Goal: Navigation & Orientation: Find specific page/section

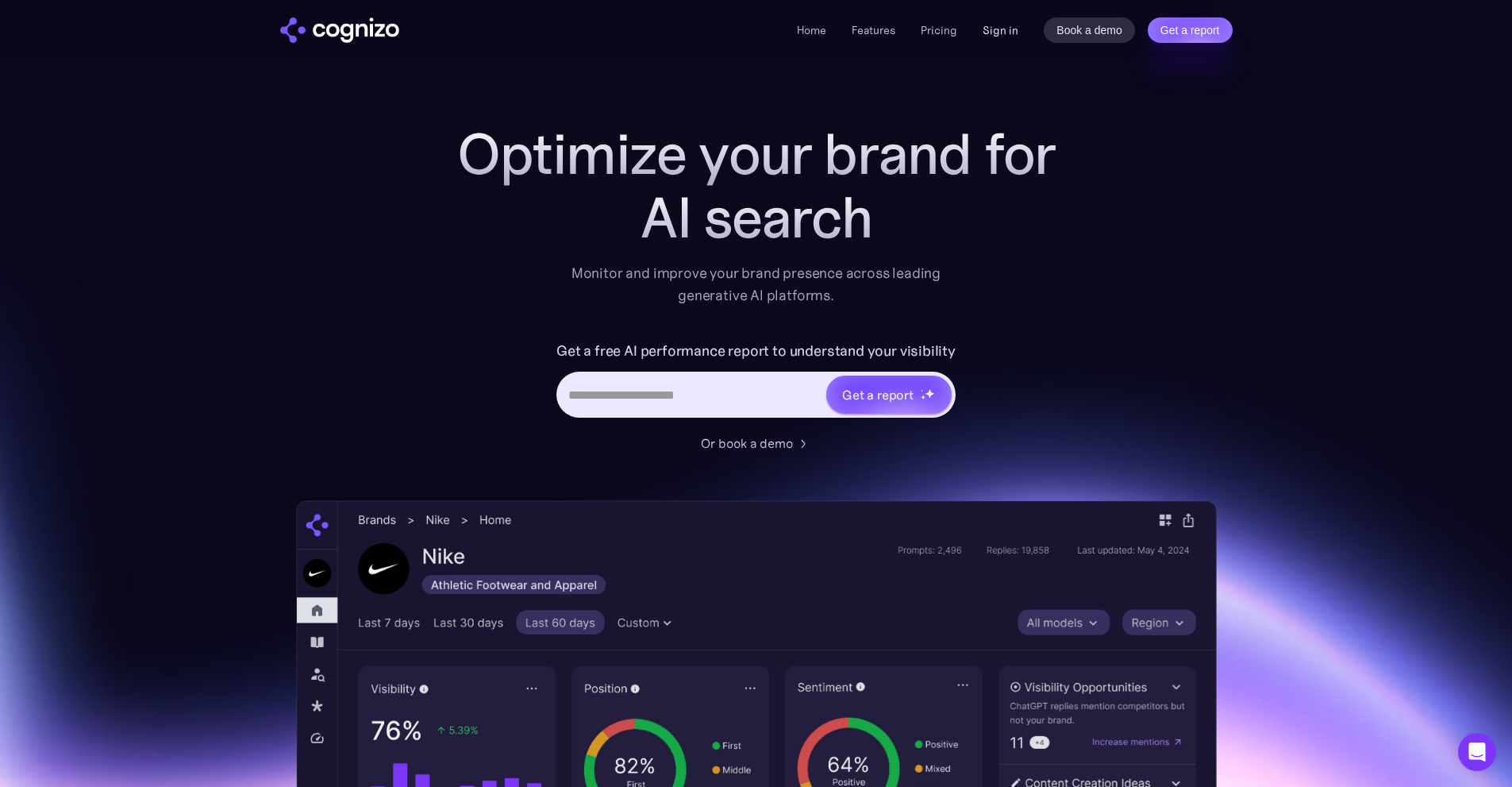
click at [997, 35] on link "Sign in" at bounding box center [1000, 30] width 35 height 19
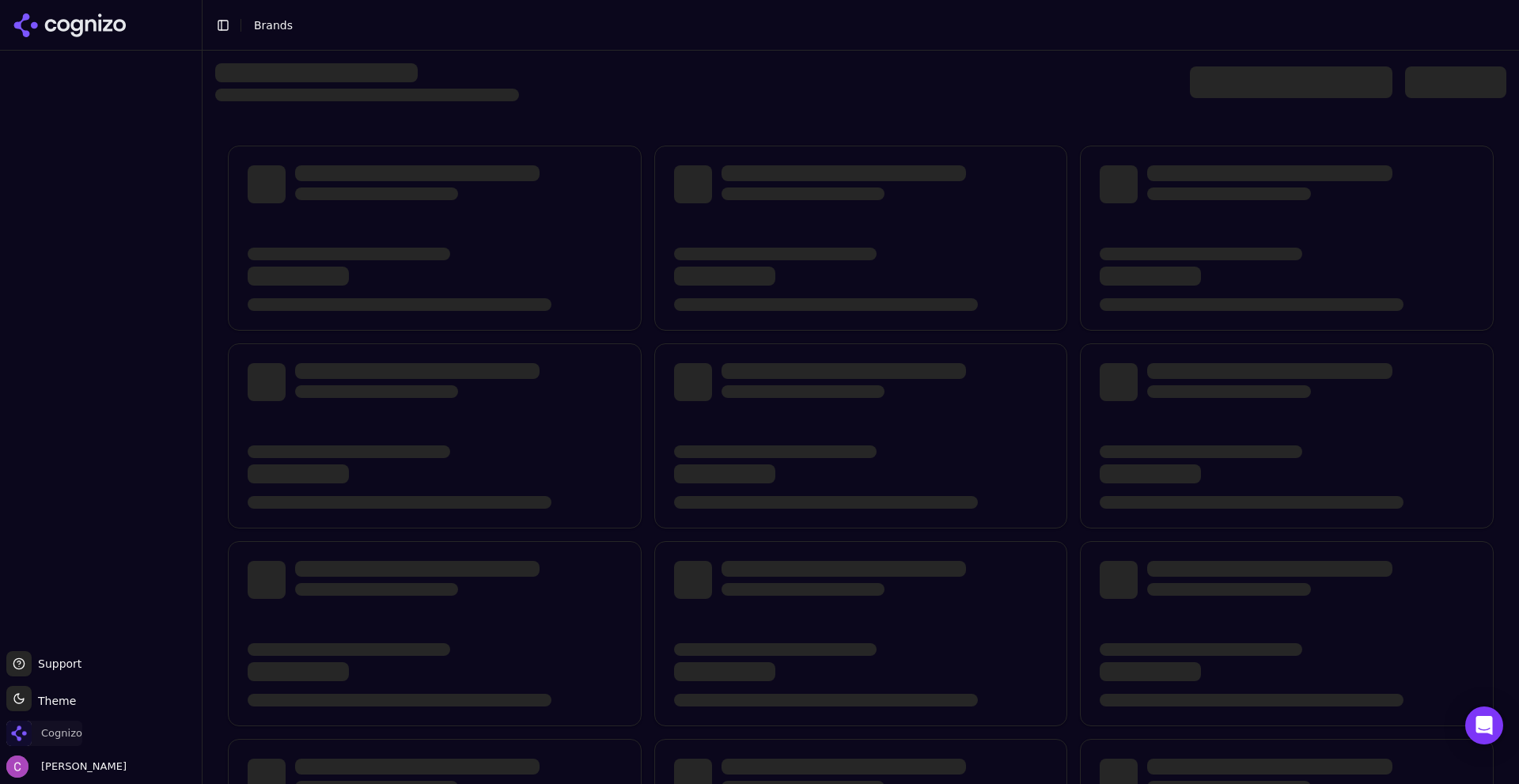
click at [67, 738] on span "Cognizo" at bounding box center [61, 733] width 41 height 14
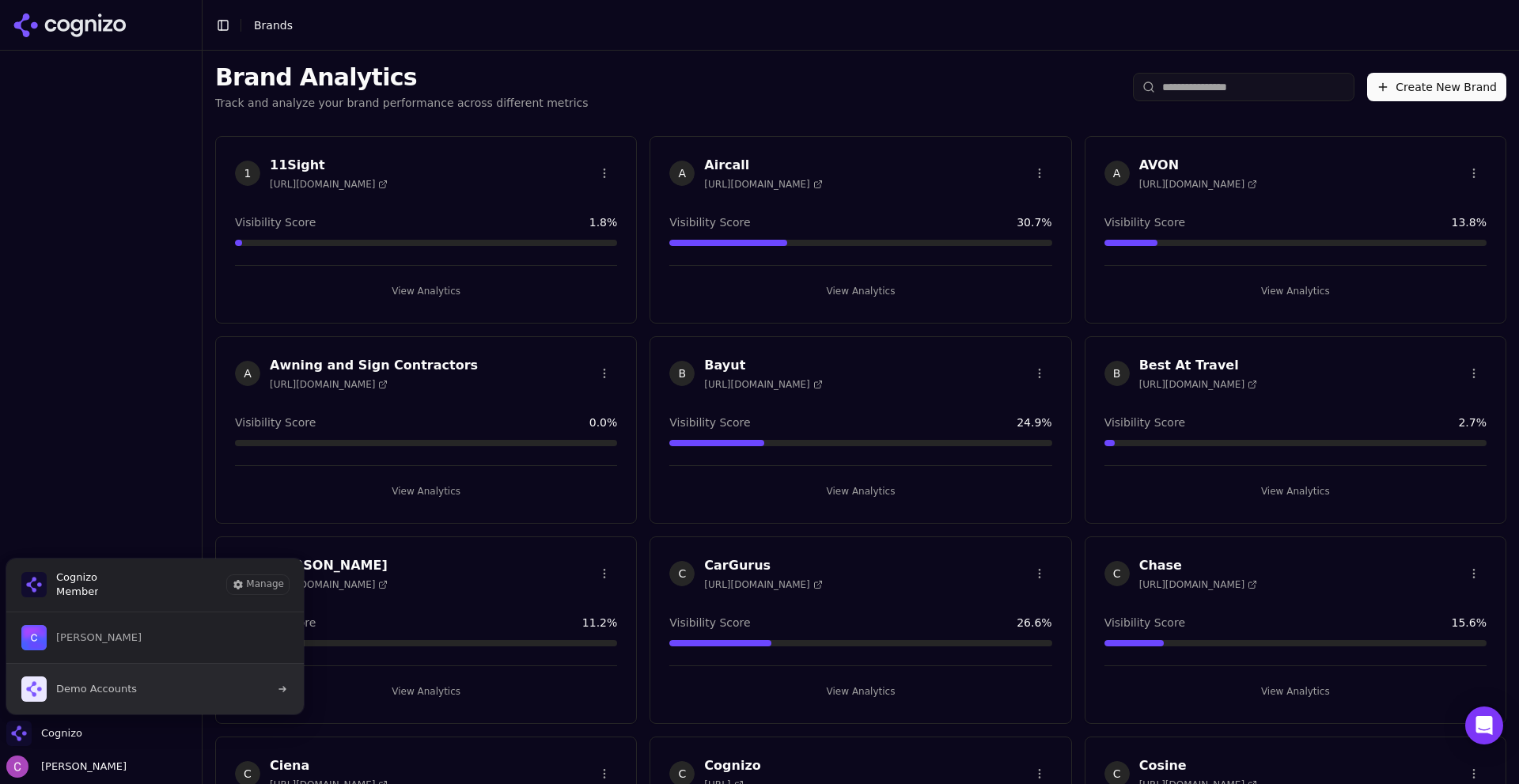
click at [103, 680] on span "Demo Accounts" at bounding box center [78, 689] width 115 height 25
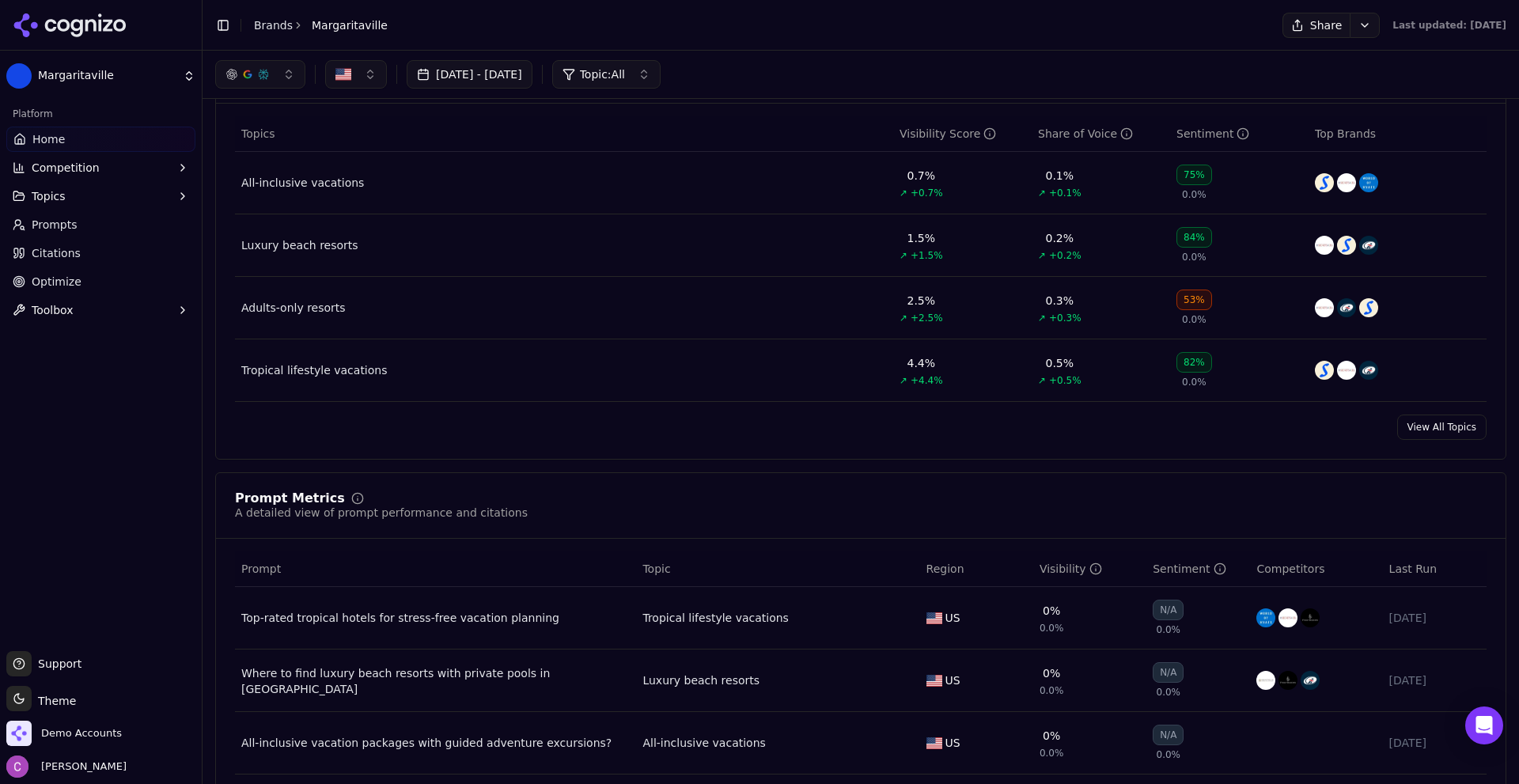
scroll to position [554, 0]
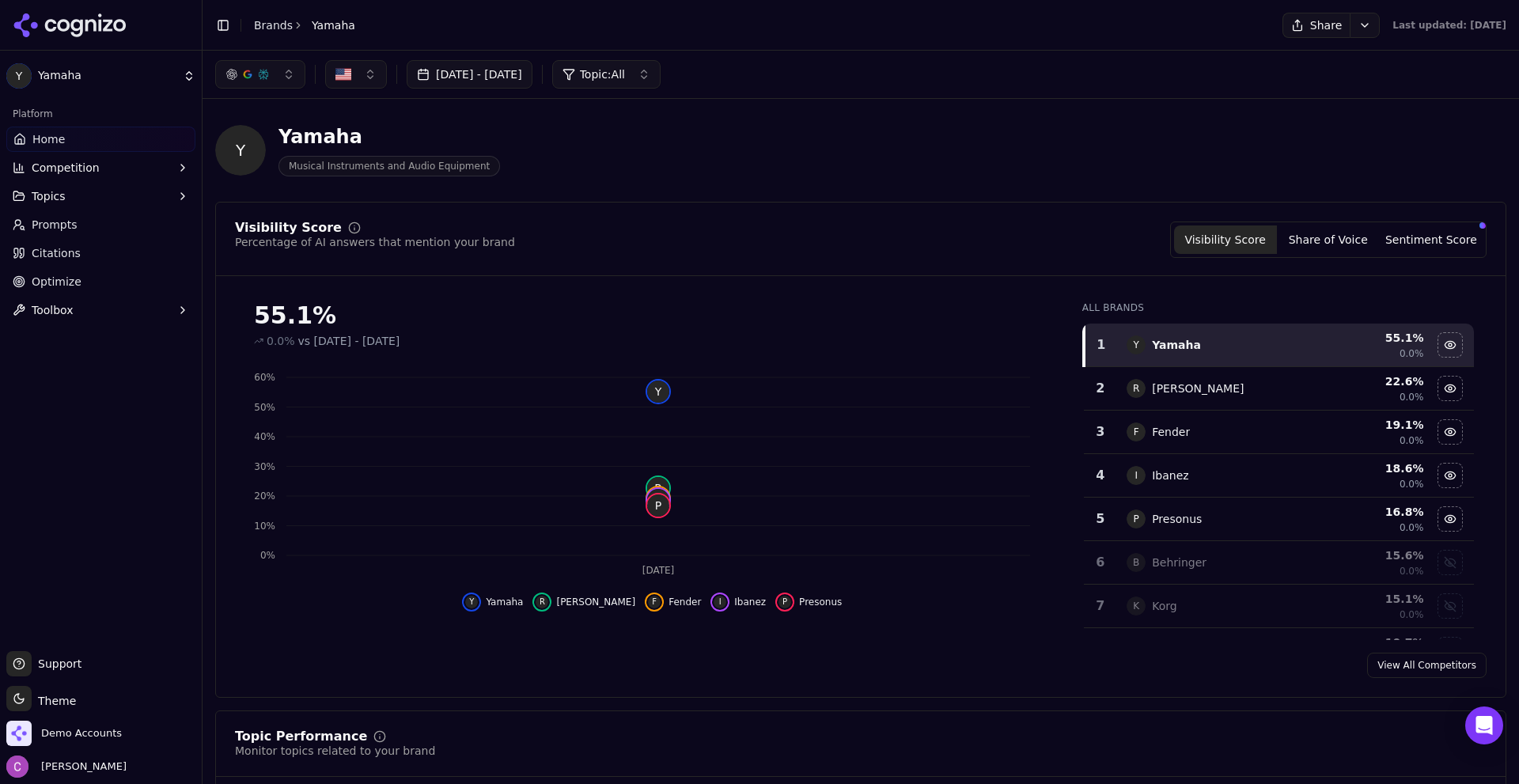
click at [845, 199] on header "Y Yamaha Musical Instruments and Audio Equipment" at bounding box center [861, 156] width 1291 height 90
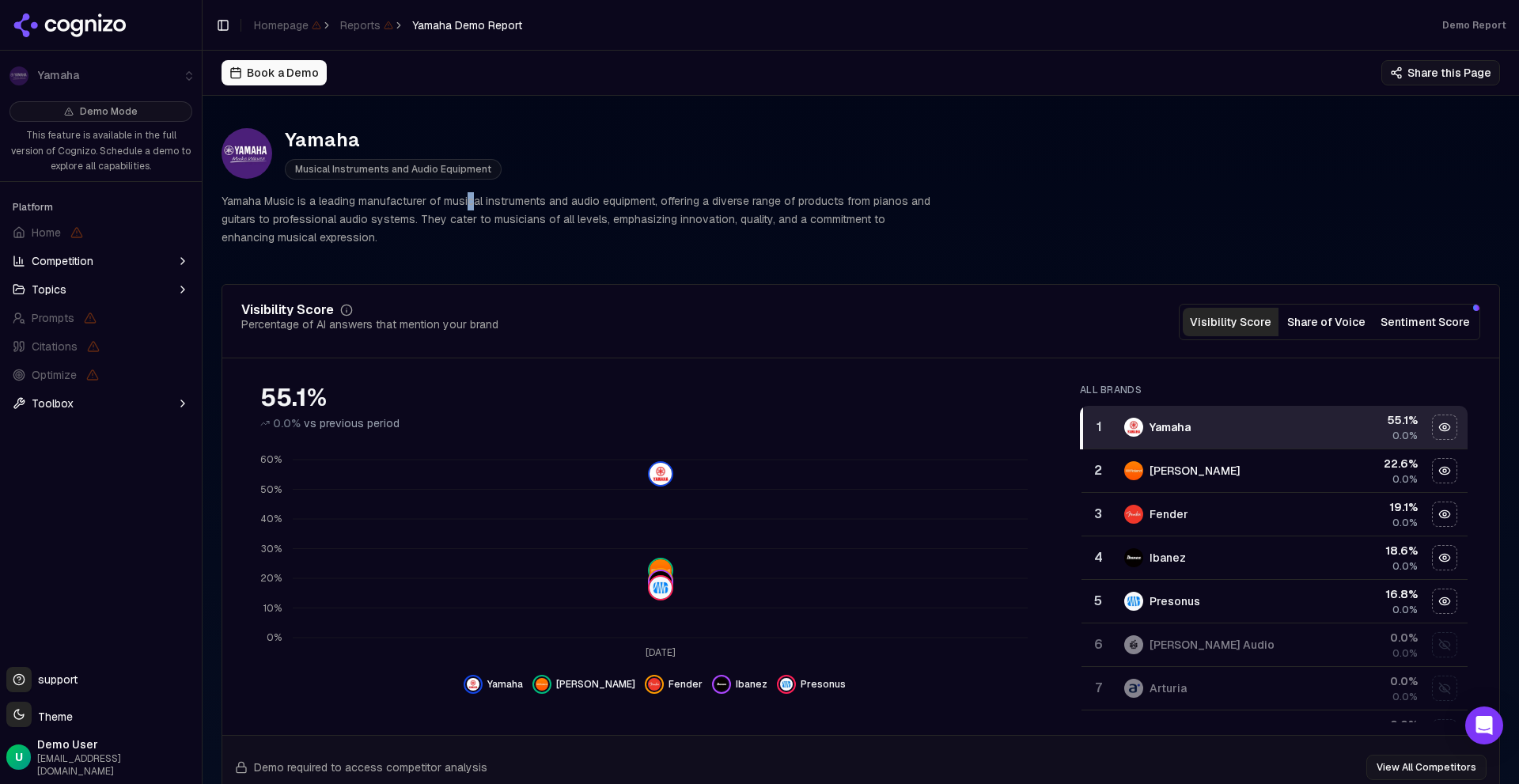
click at [469, 203] on p "Yamaha Music is a leading manufacturer of musical instruments and audio equipme…" at bounding box center [576, 219] width 709 height 54
click at [551, 213] on p "Yamaha Music is a leading manufacturer of musical instruments and audio equipme…" at bounding box center [576, 219] width 709 height 54
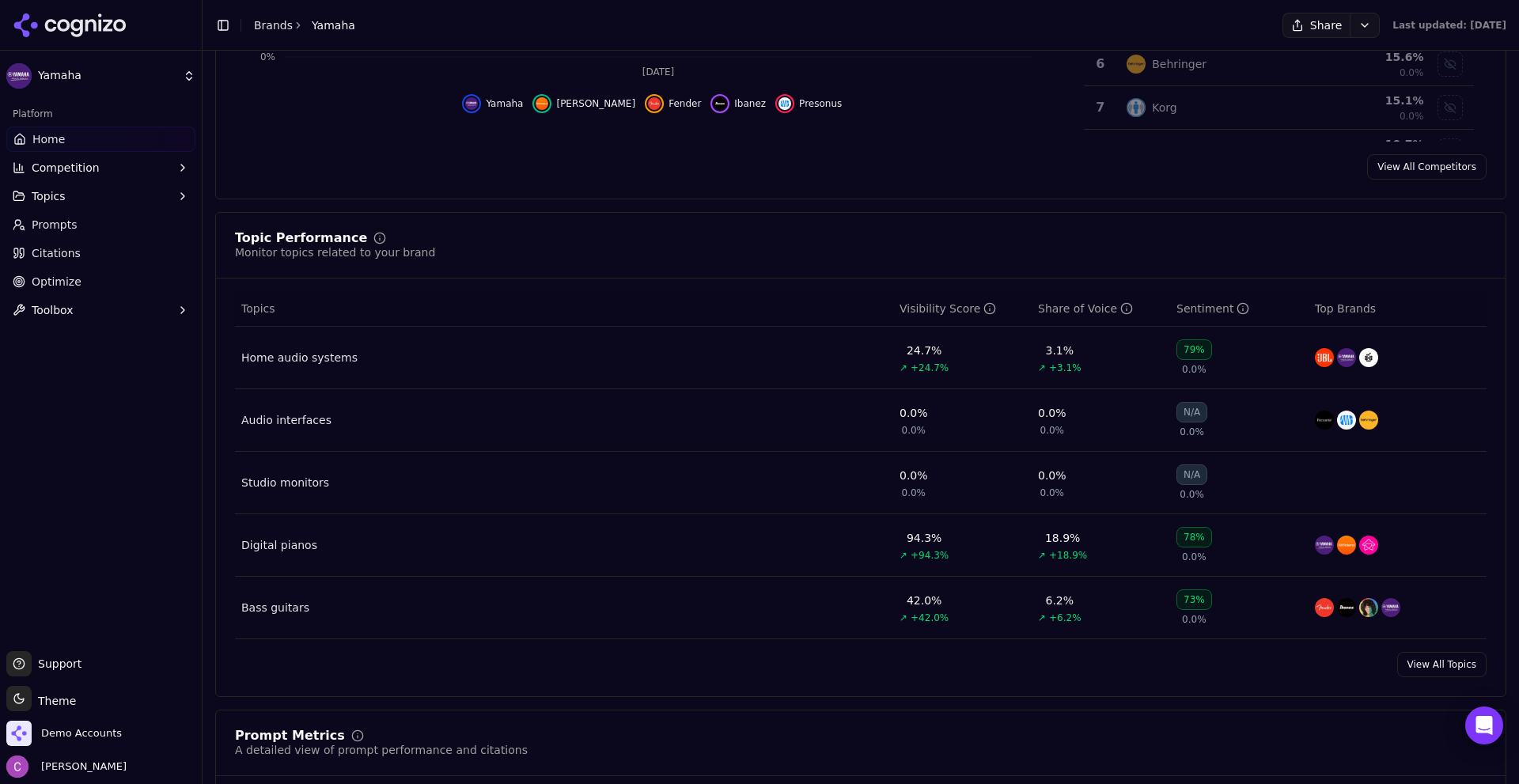
scroll to position [712, 0]
